Goal: Task Accomplishment & Management: Manage account settings

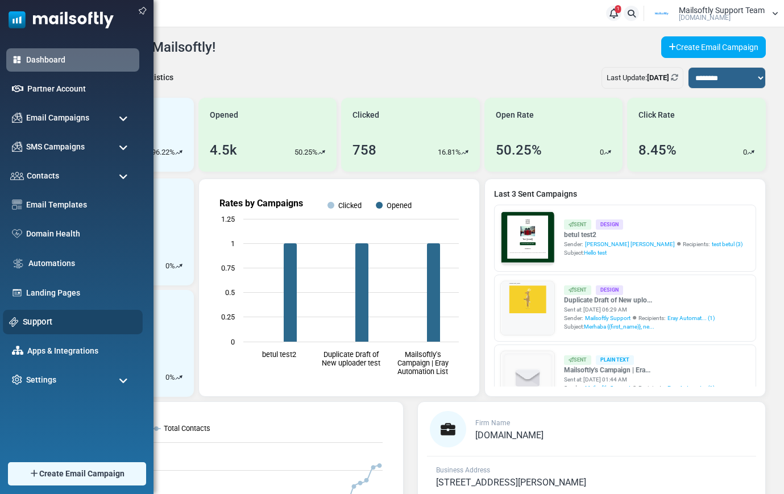
click at [40, 316] on link "Support" at bounding box center [80, 322] width 114 height 13
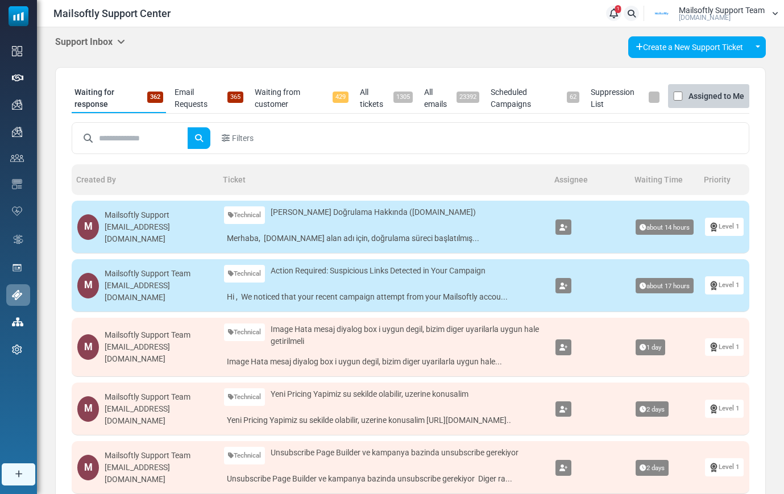
click at [122, 39] on icon at bounding box center [121, 41] width 8 height 9
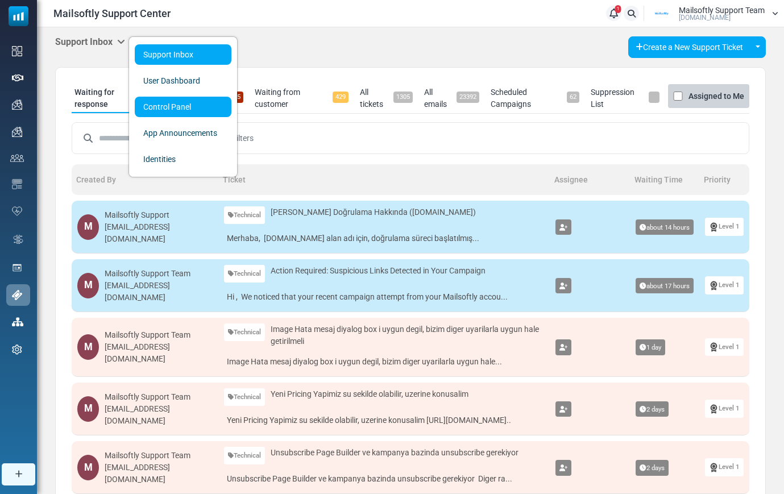
click at [199, 106] on link "Control Panel" at bounding box center [183, 107] width 97 height 20
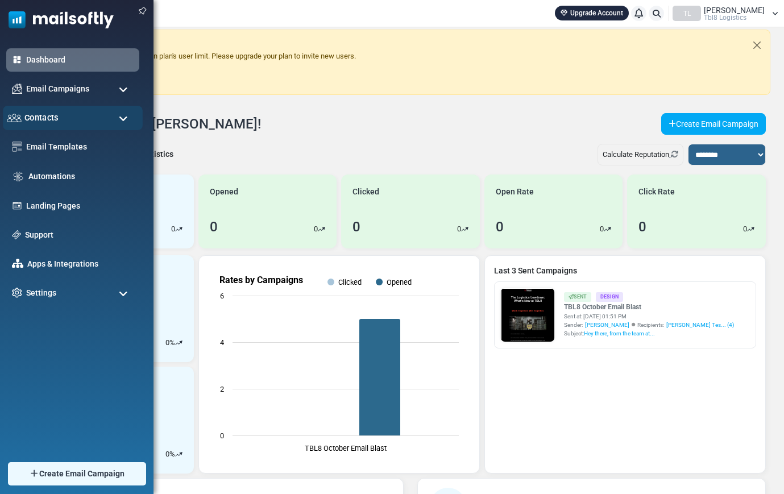
click at [42, 114] on span "Contacts" at bounding box center [41, 117] width 34 height 13
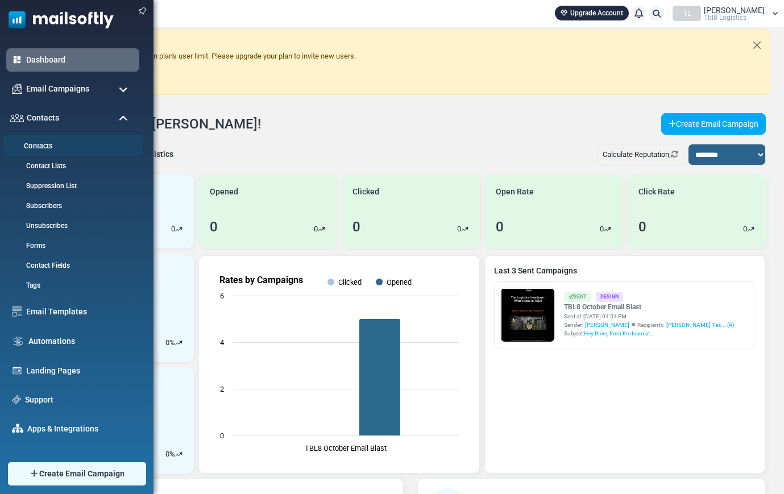
click at [40, 142] on link "Contacts" at bounding box center [71, 146] width 137 height 11
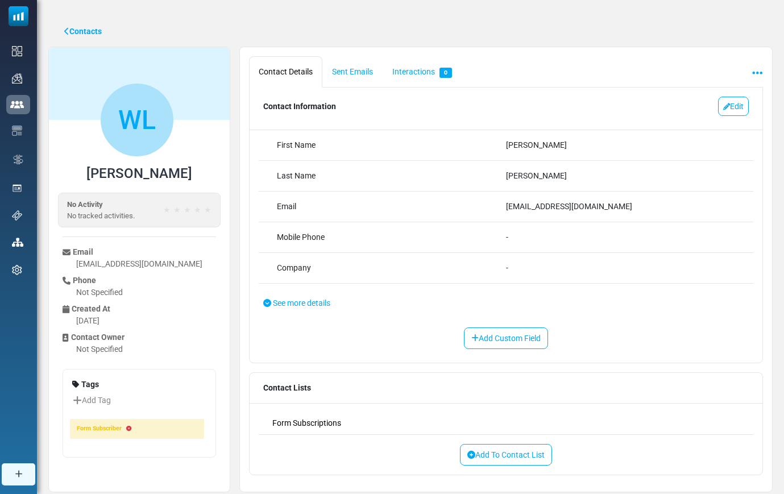
scroll to position [15, 0]
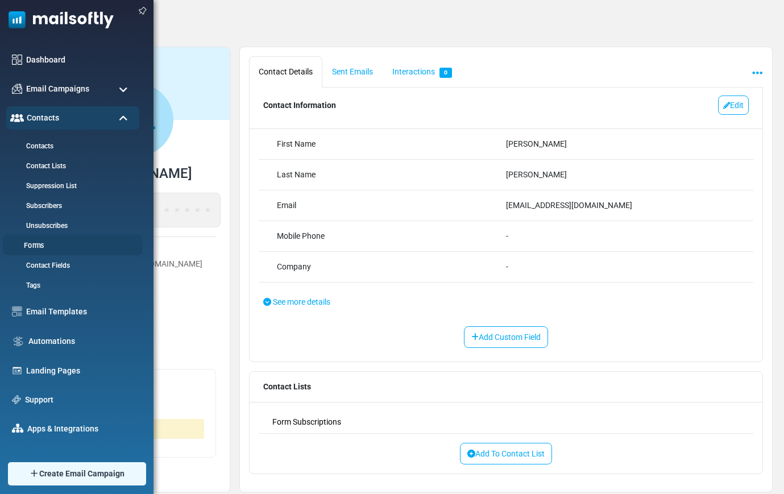
click at [39, 247] on link "Forms" at bounding box center [71, 246] width 137 height 11
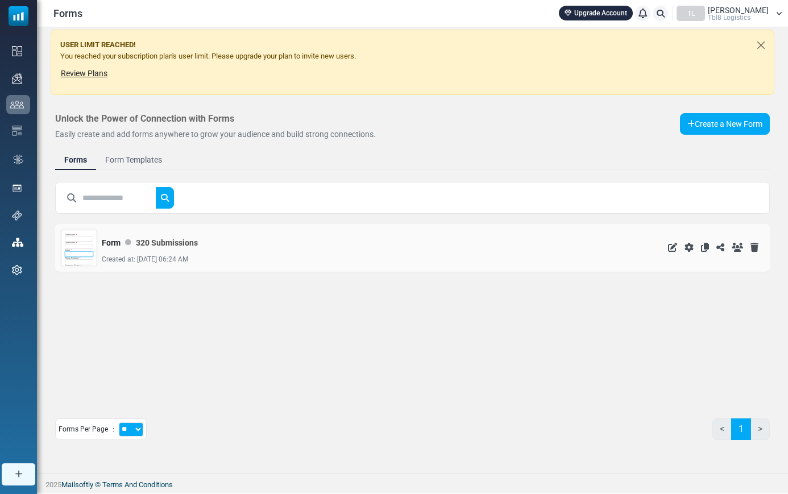
click at [69, 255] on input "email" at bounding box center [79, 254] width 28 height 6
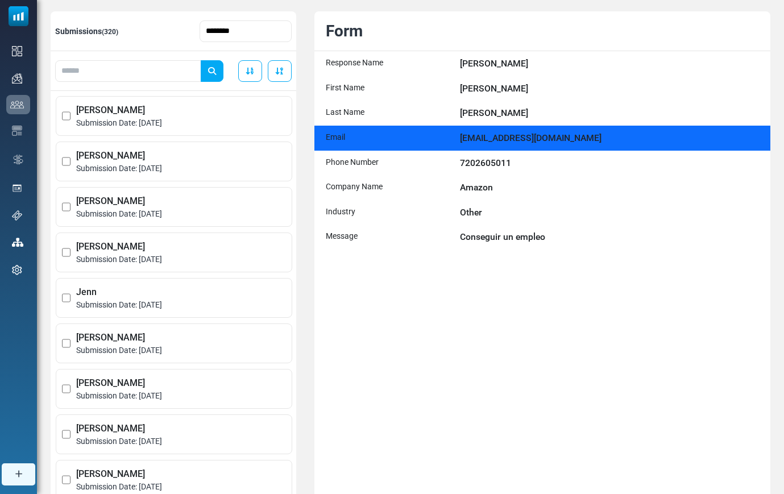
scroll to position [189, 0]
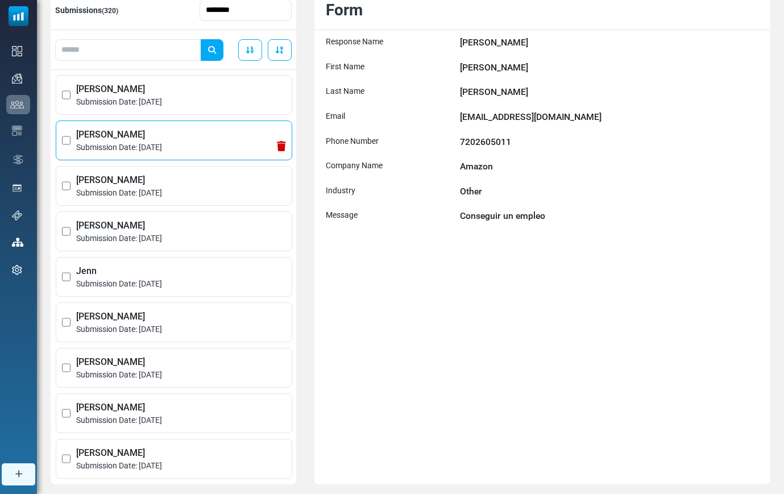
click at [175, 144] on span "Submission Date: August 19, 2025" at bounding box center [181, 148] width 210 height 12
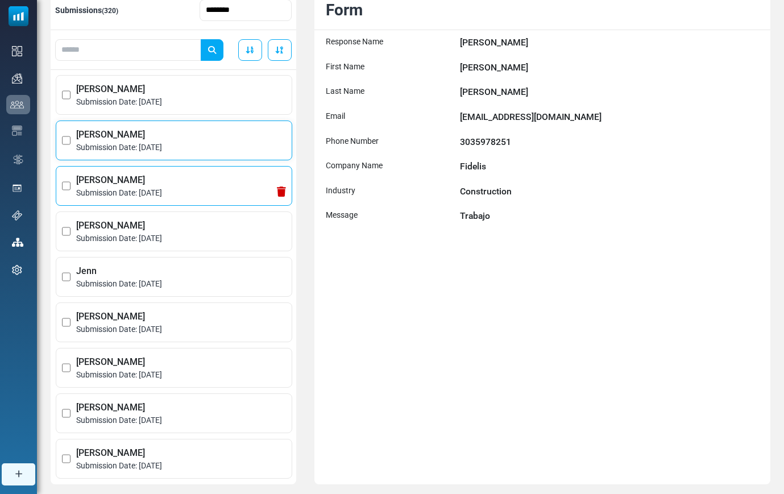
click at [162, 177] on span "SHIRLEY" at bounding box center [181, 180] width 210 height 14
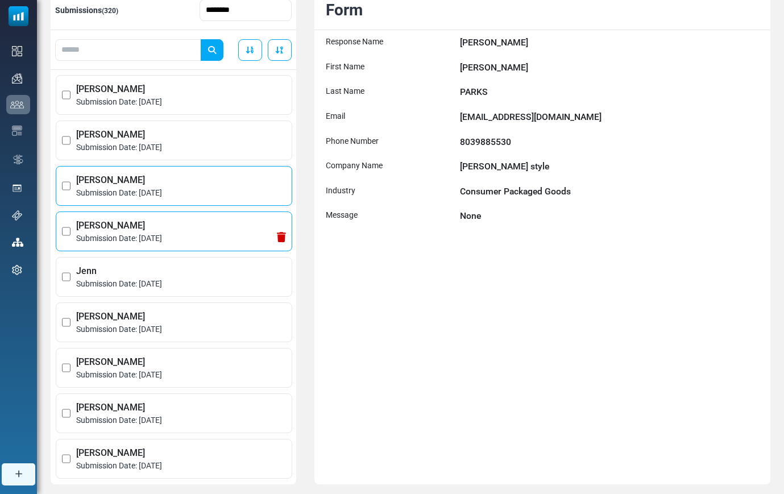
click at [152, 222] on span "Cindy" at bounding box center [181, 226] width 210 height 14
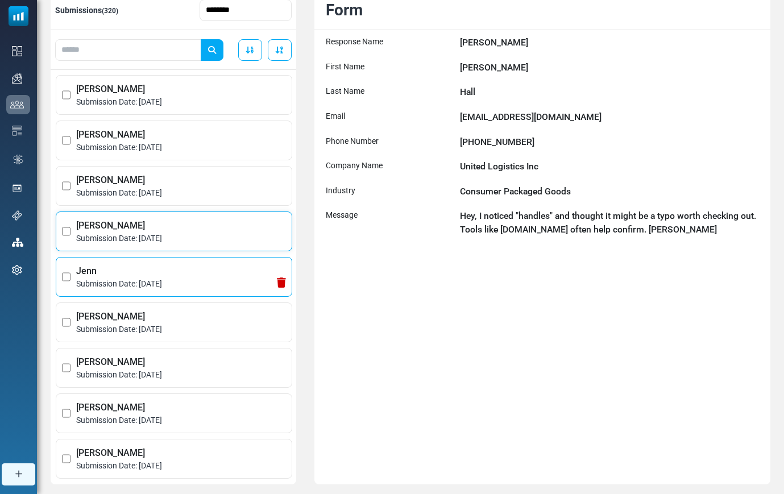
click at [154, 265] on span "Jenn" at bounding box center [181, 271] width 210 height 14
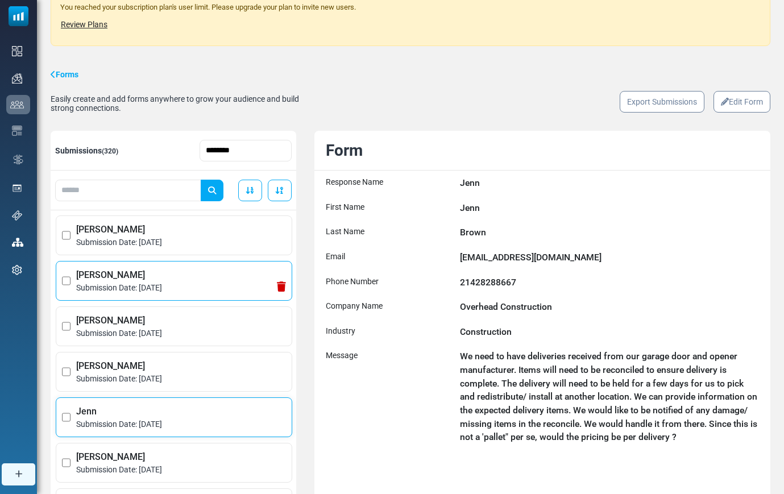
scroll to position [19, 0]
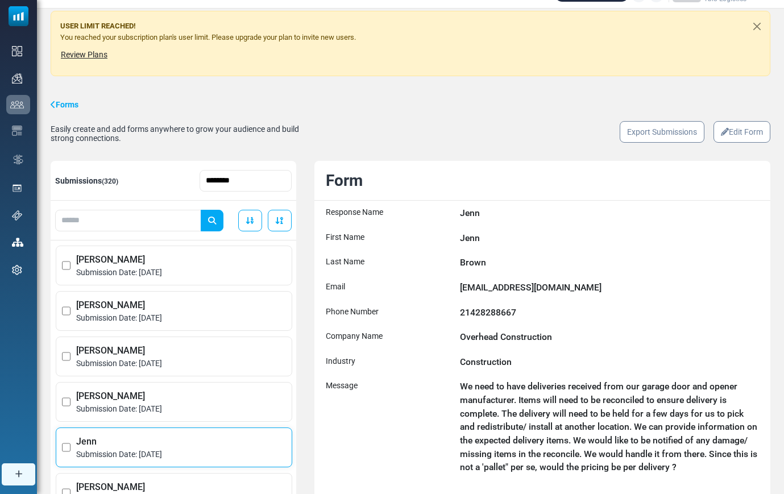
click at [732, 134] on link "Edit Form" at bounding box center [742, 132] width 57 height 22
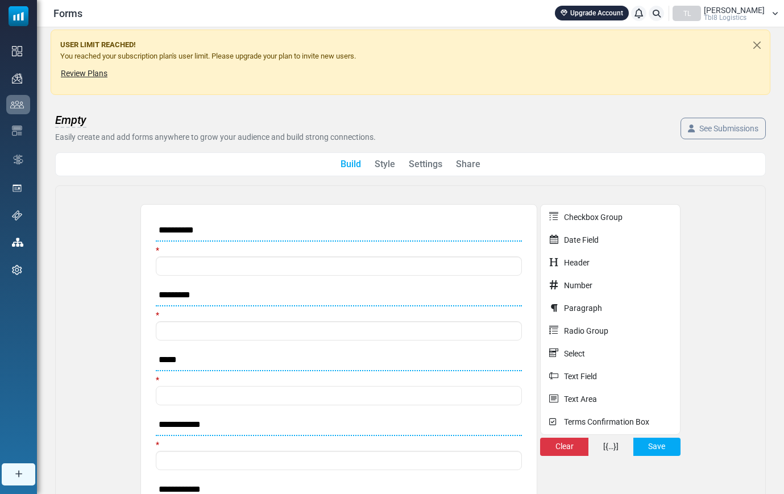
click at [434, 167] on link "Settings" at bounding box center [426, 165] width 34 height 14
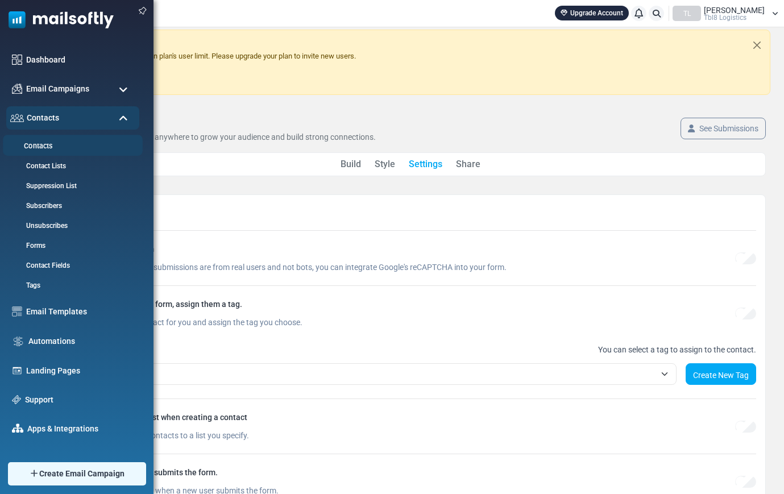
click at [42, 145] on link "Contacts" at bounding box center [71, 146] width 137 height 11
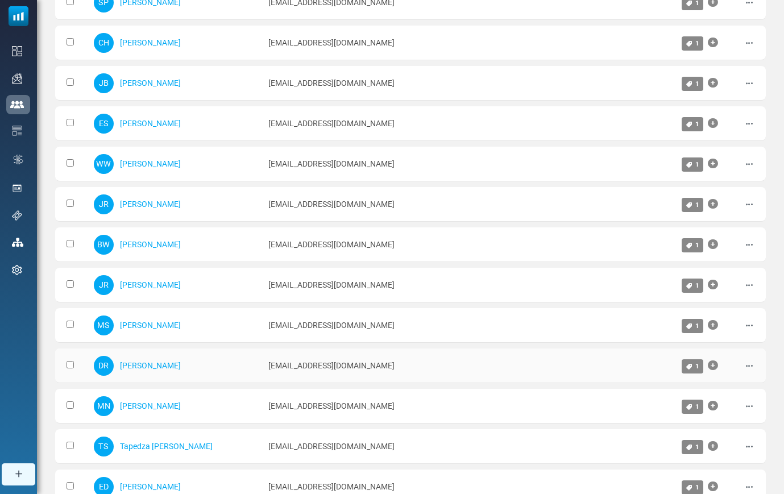
scroll to position [619, 0]
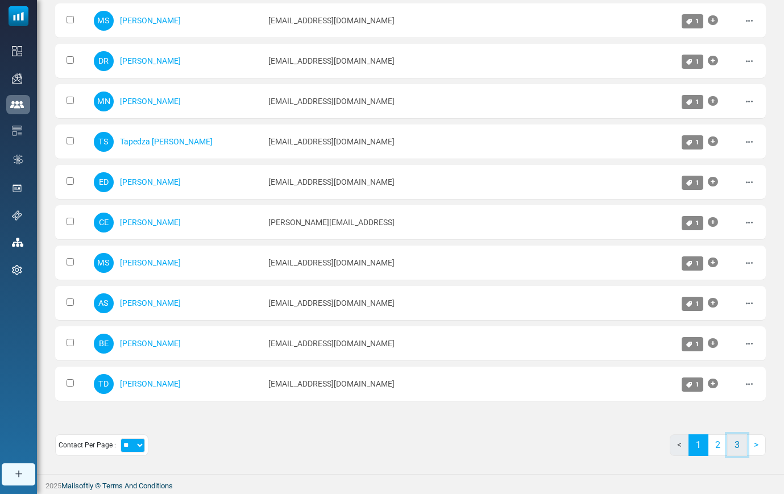
click at [741, 443] on link "3" at bounding box center [737, 446] width 20 height 22
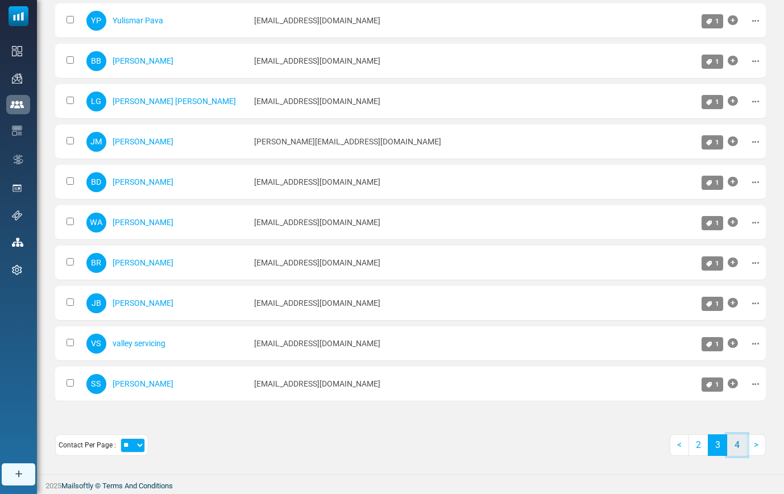
click at [743, 448] on link "4" at bounding box center [737, 446] width 20 height 22
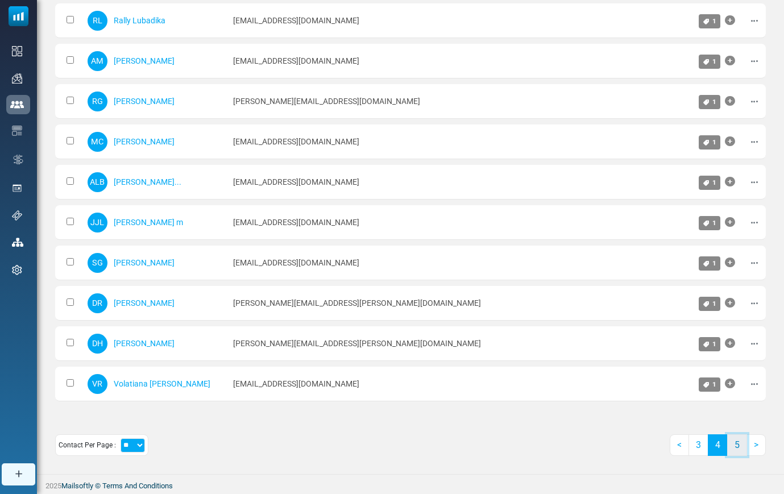
click at [739, 446] on link "5" at bounding box center [737, 446] width 20 height 22
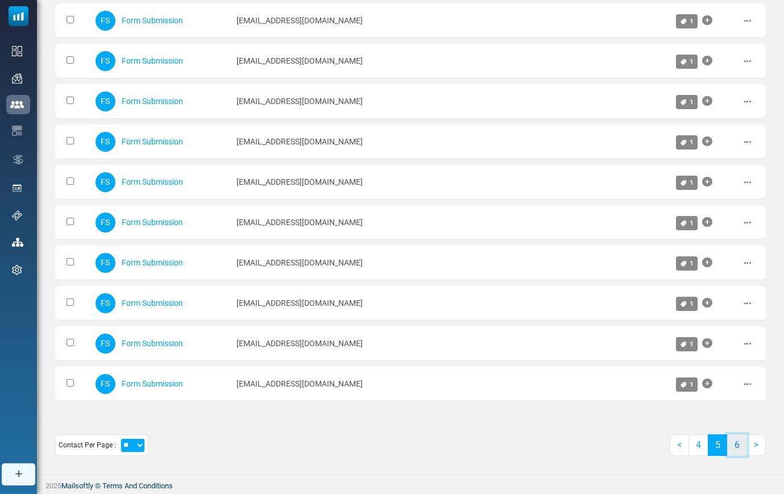
click at [739, 446] on link "6" at bounding box center [737, 446] width 20 height 22
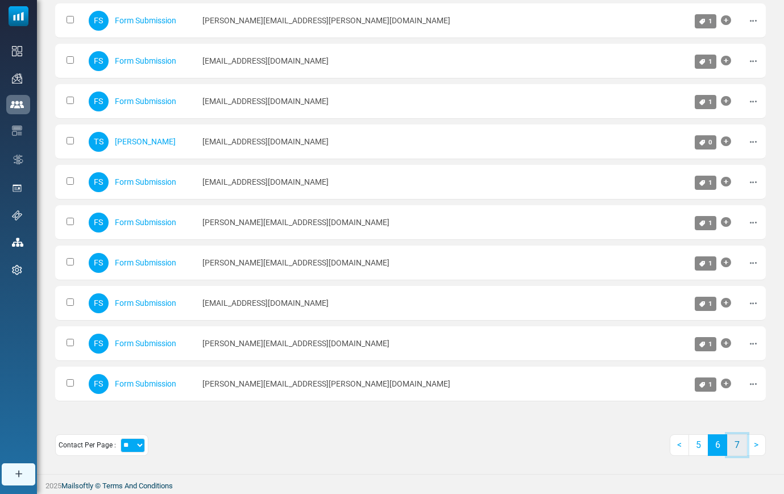
click at [742, 447] on link "7" at bounding box center [737, 446] width 20 height 22
click at [742, 450] on link "8" at bounding box center [737, 446] width 20 height 22
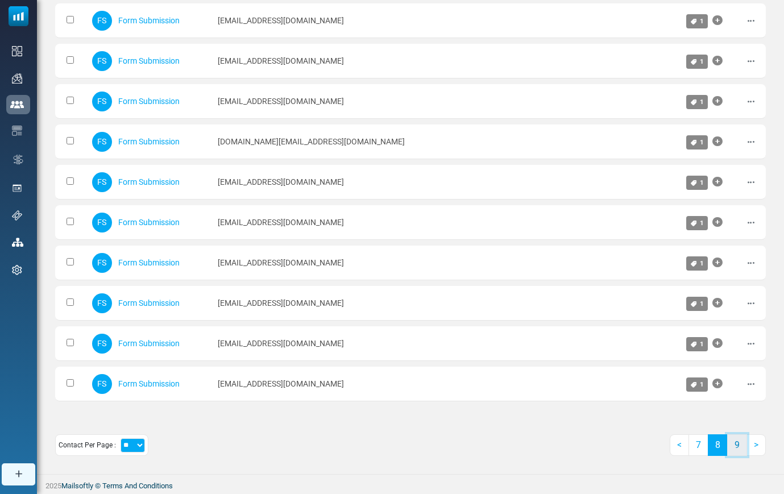
click at [742, 450] on link "9" at bounding box center [737, 446] width 20 height 22
click at [742, 450] on link "10" at bounding box center [734, 446] width 25 height 22
click at [742, 450] on link "11" at bounding box center [734, 446] width 25 height 22
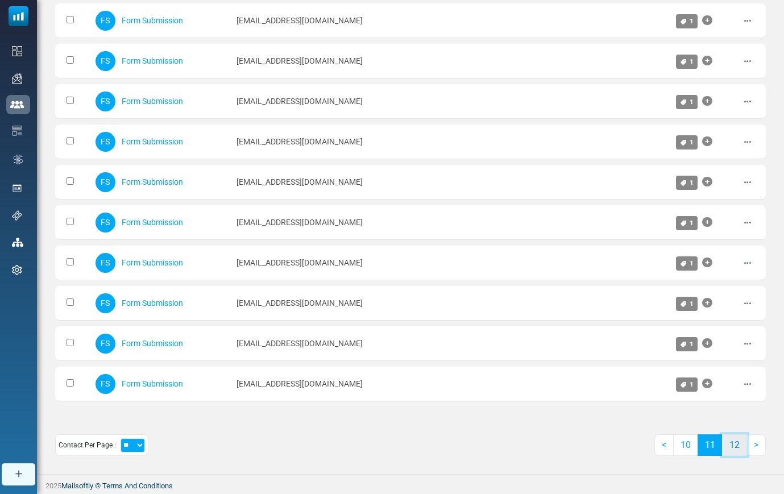
click at [742, 450] on link "12" at bounding box center [734, 446] width 25 height 22
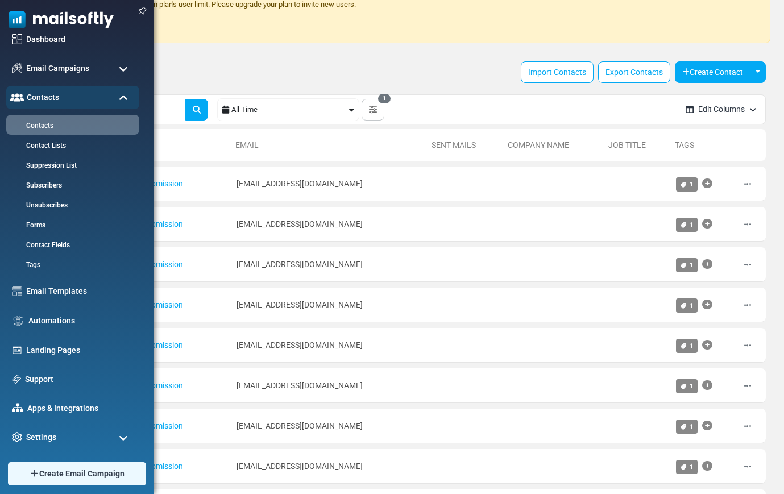
scroll to position [235, 0]
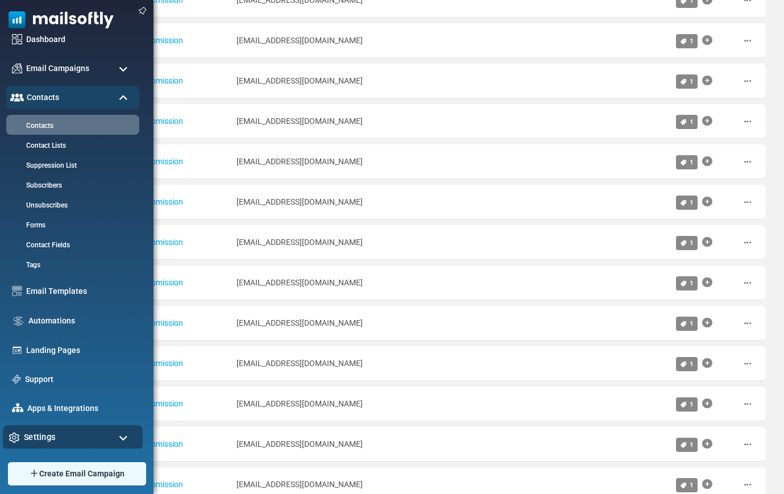
click at [47, 432] on span "Settings" at bounding box center [40, 437] width 32 height 13
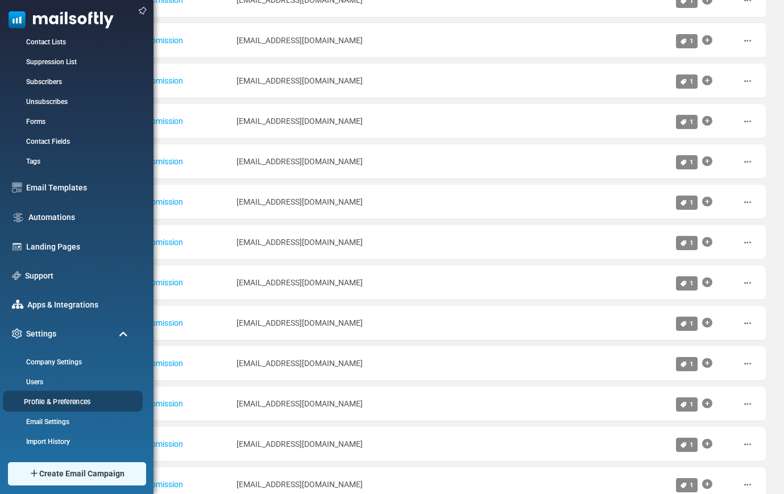
scroll to position [166, 0]
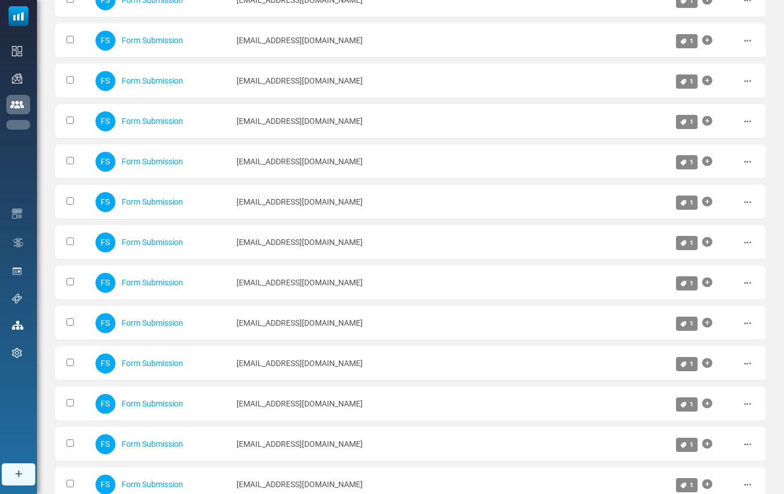
click at [0, 0] on link "Export History" at bounding box center [0, 0] width 0 height 0
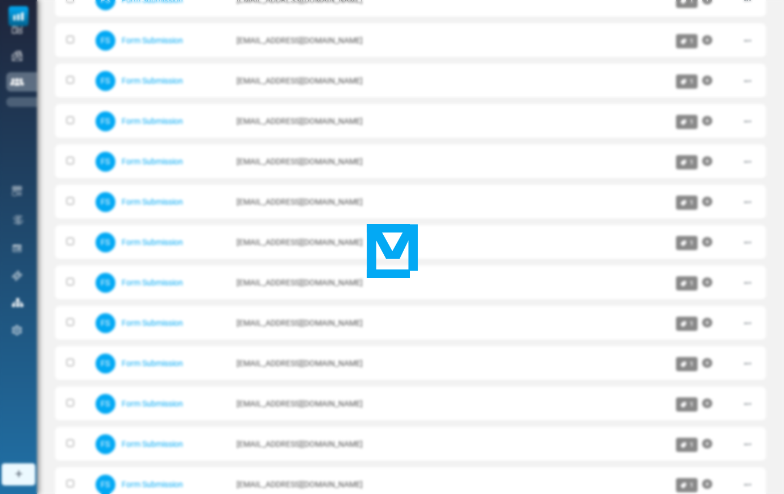
scroll to position [0, 0]
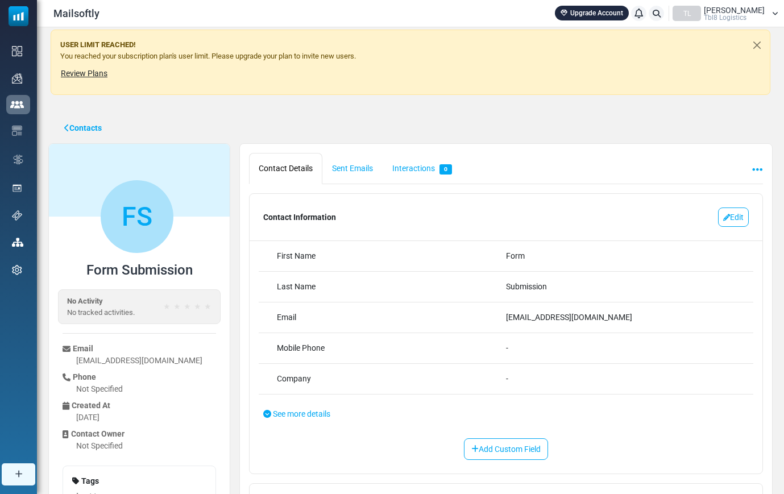
scroll to position [108, 0]
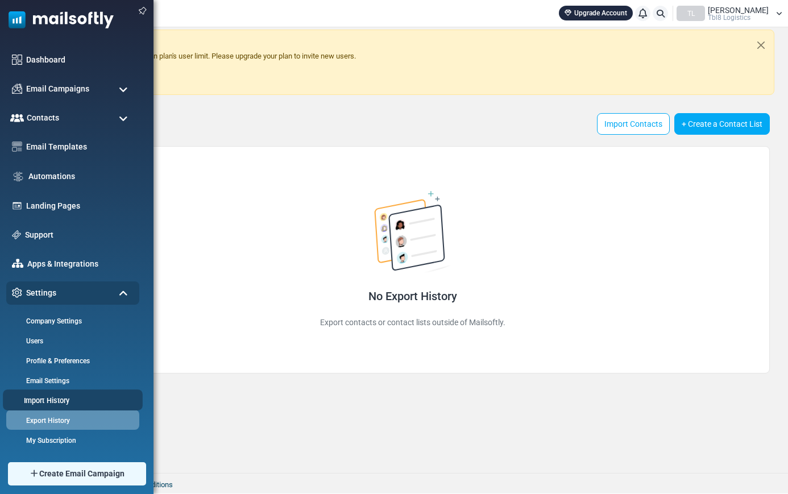
click at [47, 400] on link "Import History" at bounding box center [71, 400] width 137 height 11
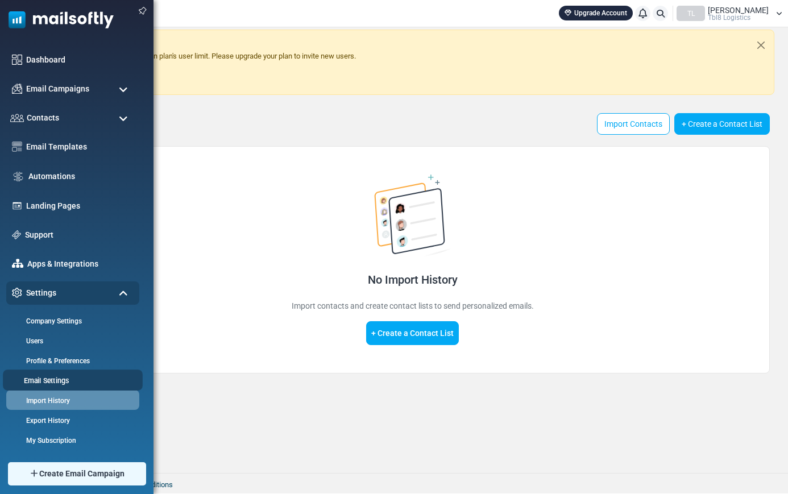
click at [41, 382] on link "Email Settings" at bounding box center [71, 380] width 137 height 11
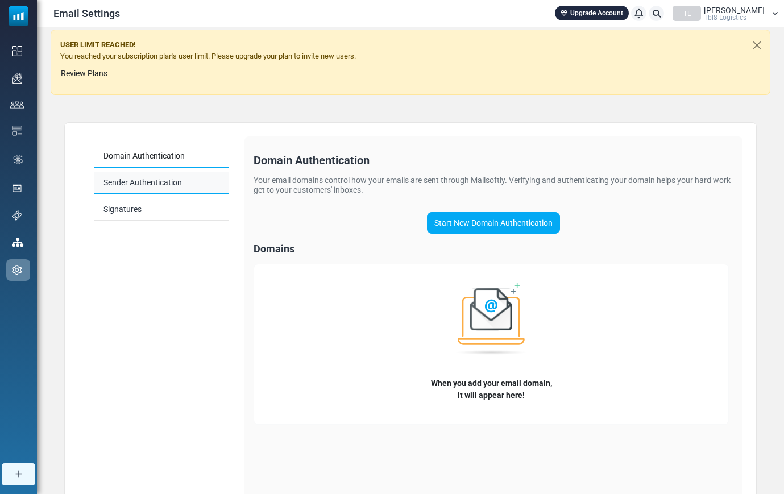
click at [159, 184] on link "Sender Authentication" at bounding box center [161, 183] width 134 height 22
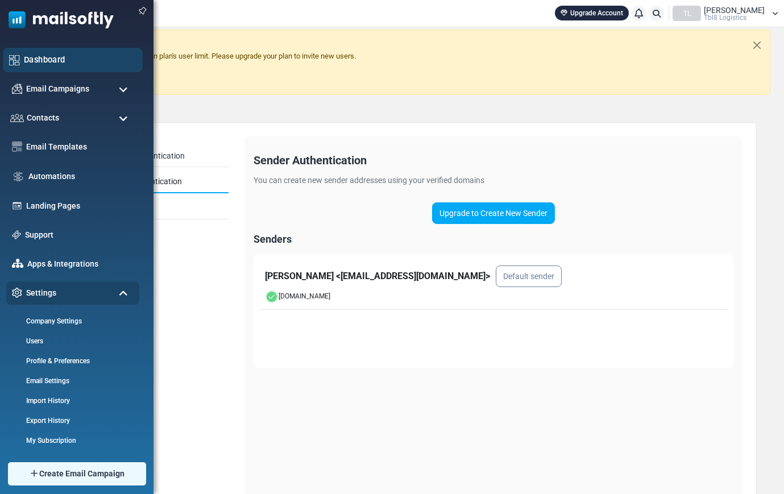
click at [55, 63] on link "Dashboard" at bounding box center [80, 59] width 113 height 13
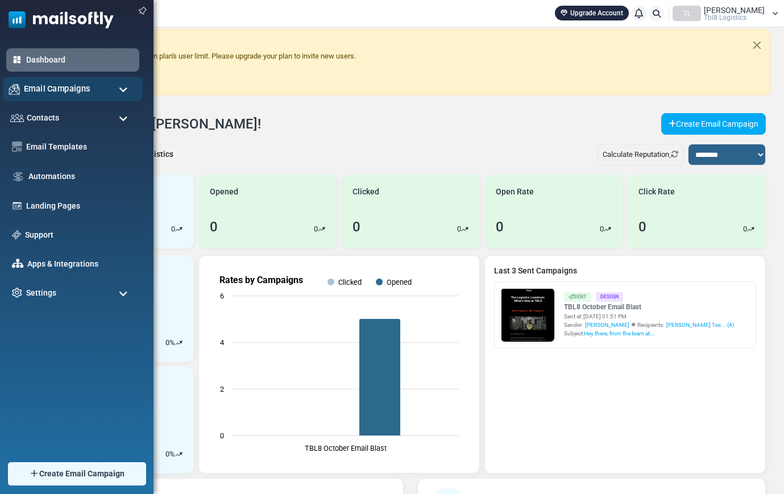
click at [60, 88] on span "Email Campaigns" at bounding box center [57, 88] width 67 height 13
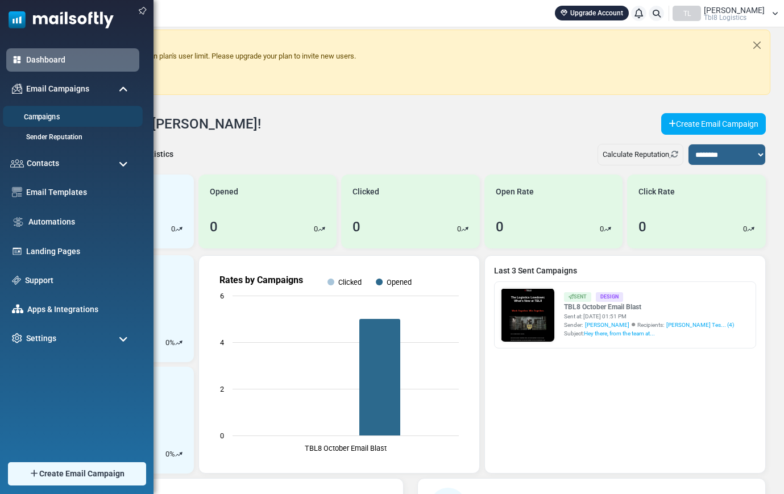
click at [52, 119] on link "Campaigns" at bounding box center [71, 117] width 137 height 11
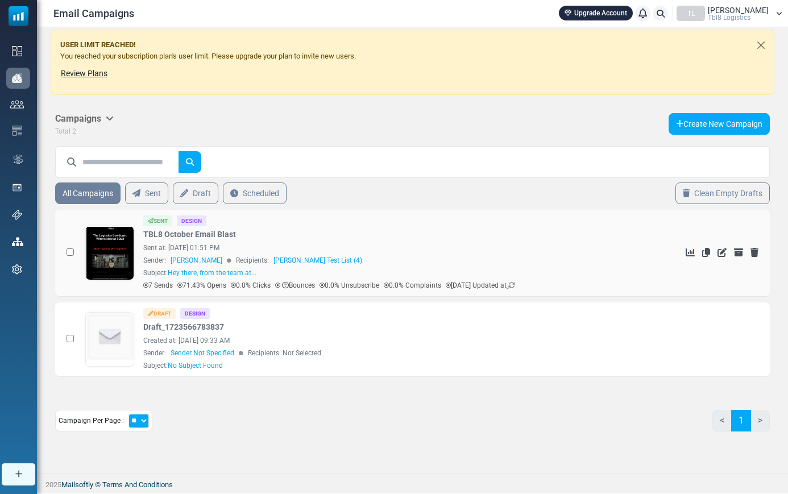
click at [85, 252] on div at bounding box center [109, 253] width 49 height 55
click at [93, 254] on link at bounding box center [110, 284] width 48 height 117
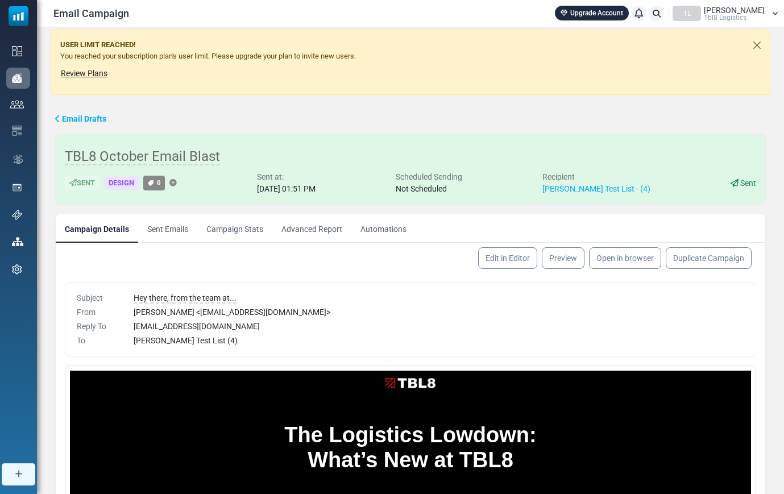
click at [245, 234] on link "Campaign Stats" at bounding box center [234, 228] width 75 height 28
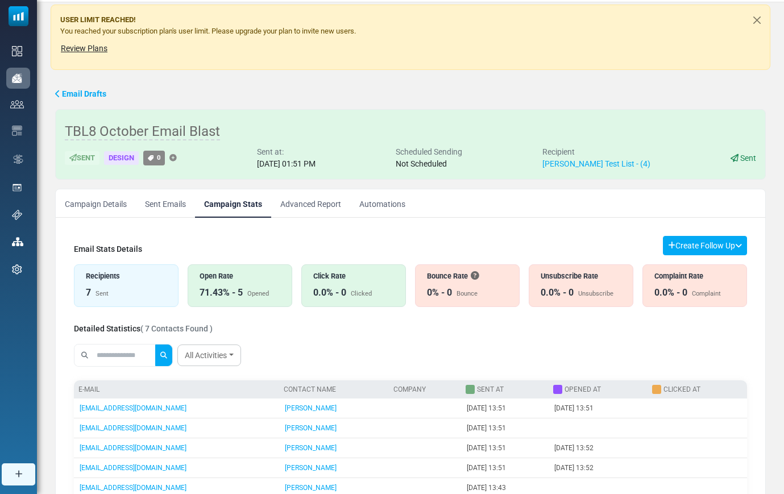
scroll to position [11, 0]
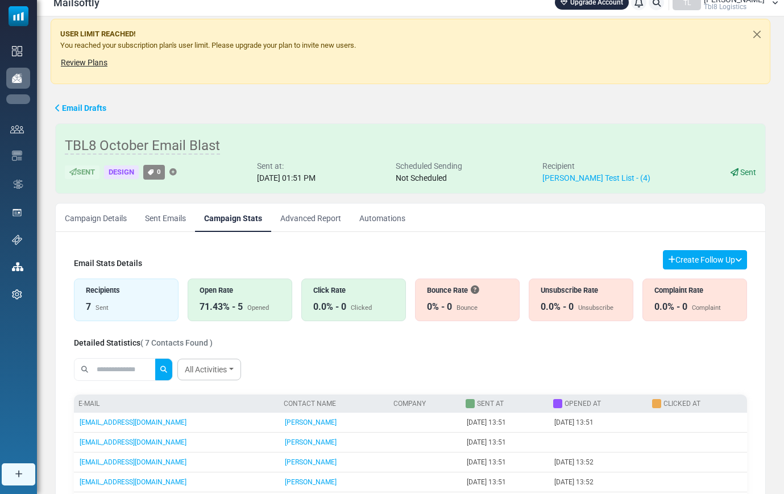
click at [0, 0] on link "Dashboard" at bounding box center [0, 0] width 0 height 0
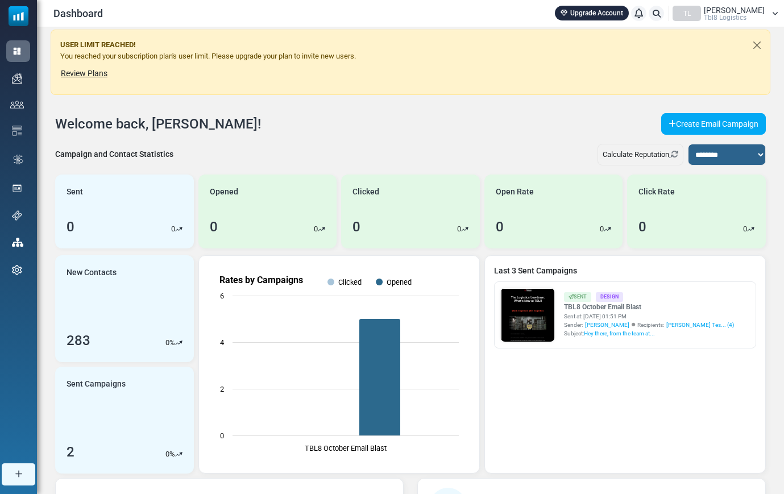
click at [726, 17] on span "Tbl8 Logistics" at bounding box center [725, 17] width 43 height 7
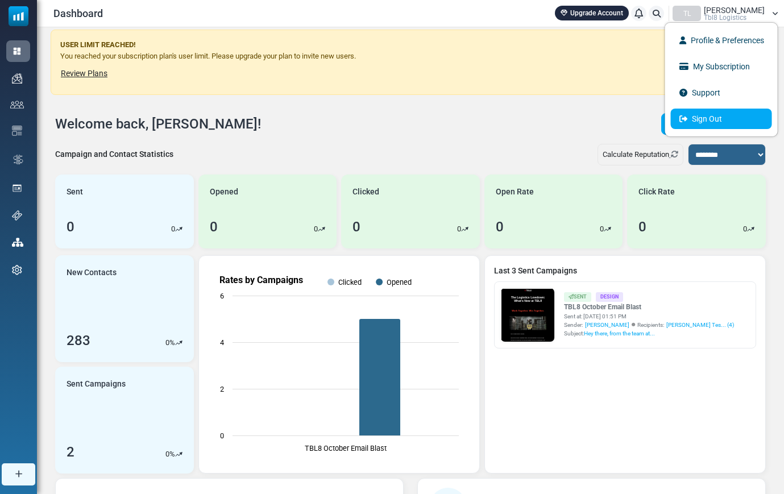
click at [715, 122] on link "Sign Out" at bounding box center [721, 119] width 101 height 20
